Goal: Transaction & Acquisition: Purchase product/service

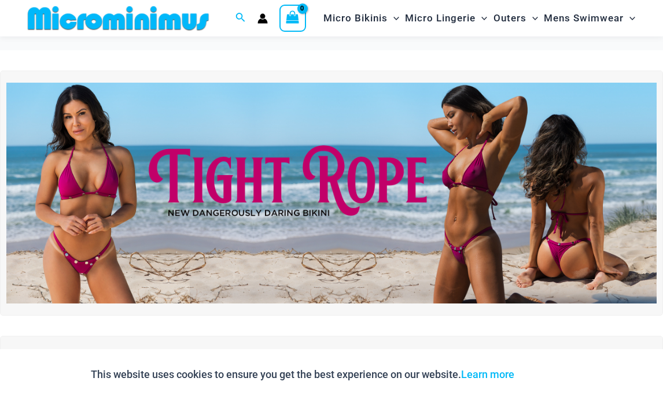
scroll to position [18, 0]
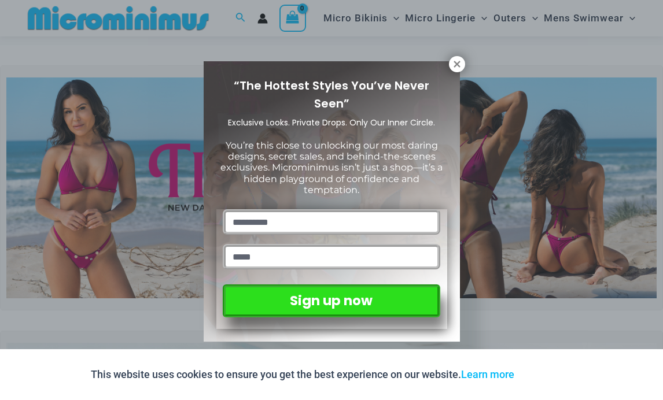
click at [449, 64] on button at bounding box center [457, 64] width 16 height 16
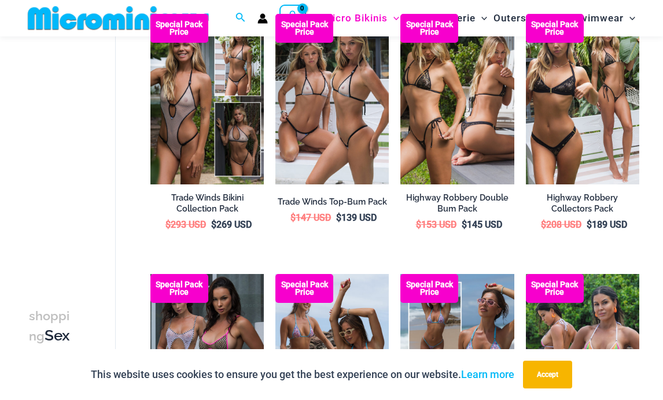
scroll to position [1145, 0]
